Goal: Use online tool/utility: Utilize a website feature to perform a specific function

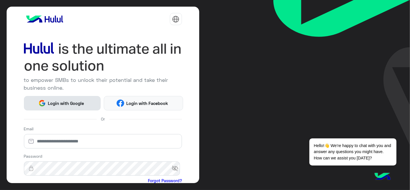
click at [66, 100] on span "Login with Google" at bounding box center [66, 103] width 40 height 7
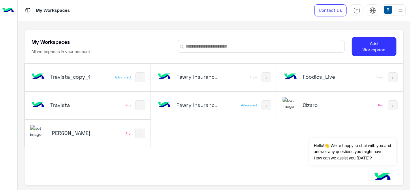
click at [221, 80] on div "Fawry Insurance Brokerage`s_copy_3" at bounding box center [190, 77] width 69 height 17
click at [186, 74] on h5 "Fawry Insurance Brokerage`s_copy_3" at bounding box center [197, 76] width 41 height 7
click at [175, 72] on div "Fawry Insurance Brokerage`s_copy_3" at bounding box center [190, 77] width 69 height 17
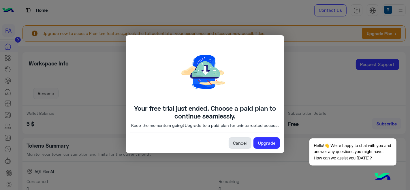
click at [241, 147] on link "Cancel" at bounding box center [240, 143] width 23 height 12
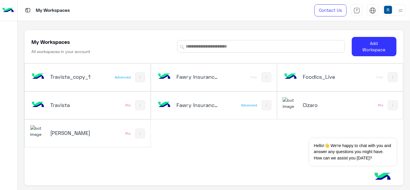
click at [106, 77] on div "Travista_copy_1 Advanced" at bounding box center [88, 77] width 126 height 27
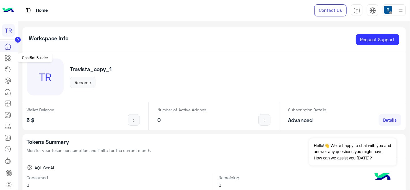
click at [11, 55] on icon at bounding box center [7, 58] width 7 height 7
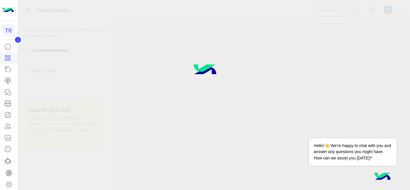
click at [11, 59] on icon at bounding box center [7, 58] width 7 height 7
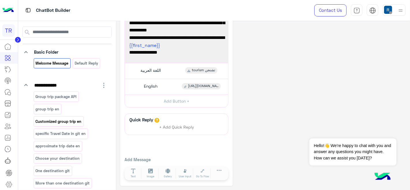
scroll to position [32, 0]
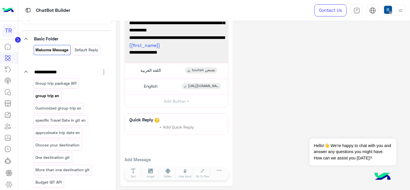
click at [47, 91] on div "group trip en" at bounding box center [48, 96] width 28 height 10
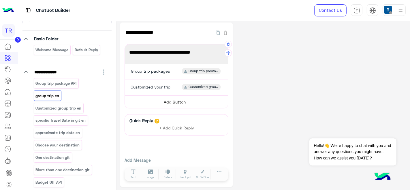
scroll to position [4, 0]
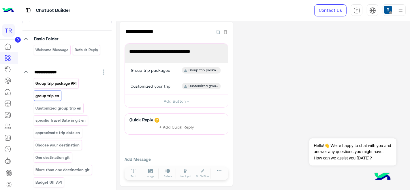
click at [58, 85] on p "Group trip package API" at bounding box center [56, 83] width 42 height 7
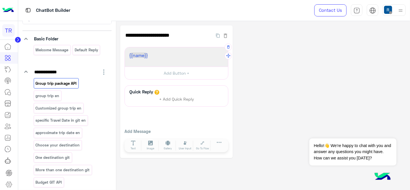
click at [144, 54] on span "{{name}}" at bounding box center [138, 54] width 19 height 5
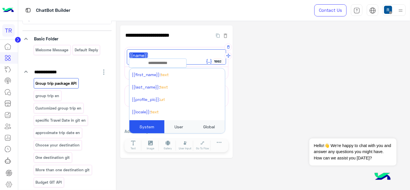
click at [185, 129] on div "User" at bounding box center [178, 126] width 29 height 13
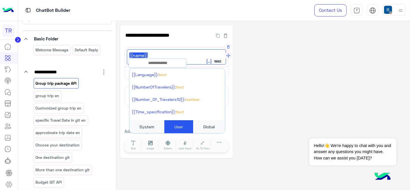
click at [162, 64] on input "text" at bounding box center [157, 63] width 57 height 6
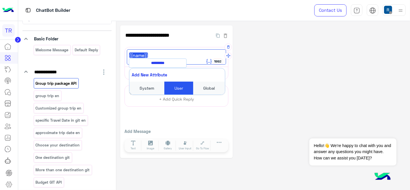
click at [163, 76] on button "Add New Attribute" at bounding box center [176, 74] width 95 height 13
type input "**********"
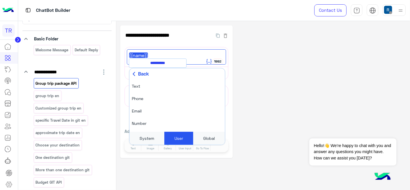
click at [320, 82] on div "**********" at bounding box center [263, 91] width 286 height 133
